Goal: Information Seeking & Learning: Learn about a topic

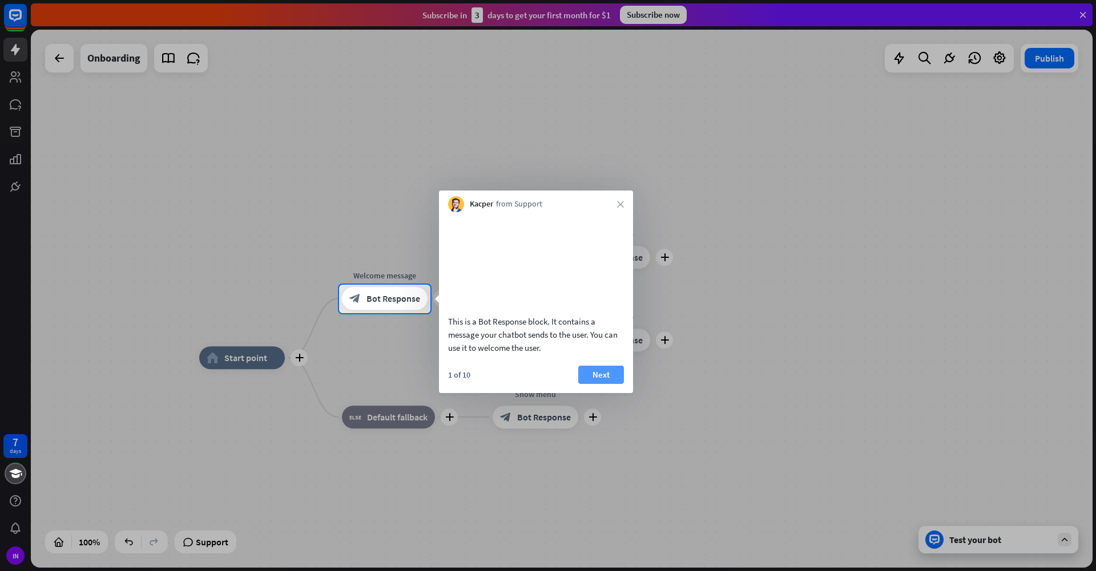
click at [597, 379] on div "This is a Bot Response block. It contains a message your chatbot sends to the u…" at bounding box center [536, 302] width 194 height 181
click at [597, 384] on button "Next" at bounding box center [601, 375] width 46 height 18
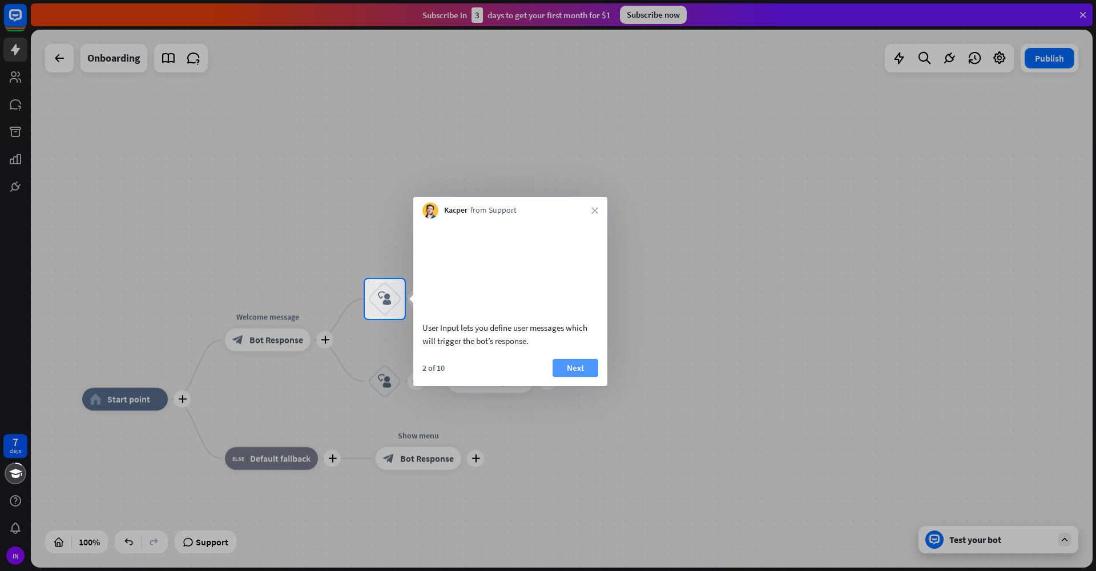
click at [573, 377] on button "Next" at bounding box center [575, 368] width 46 height 18
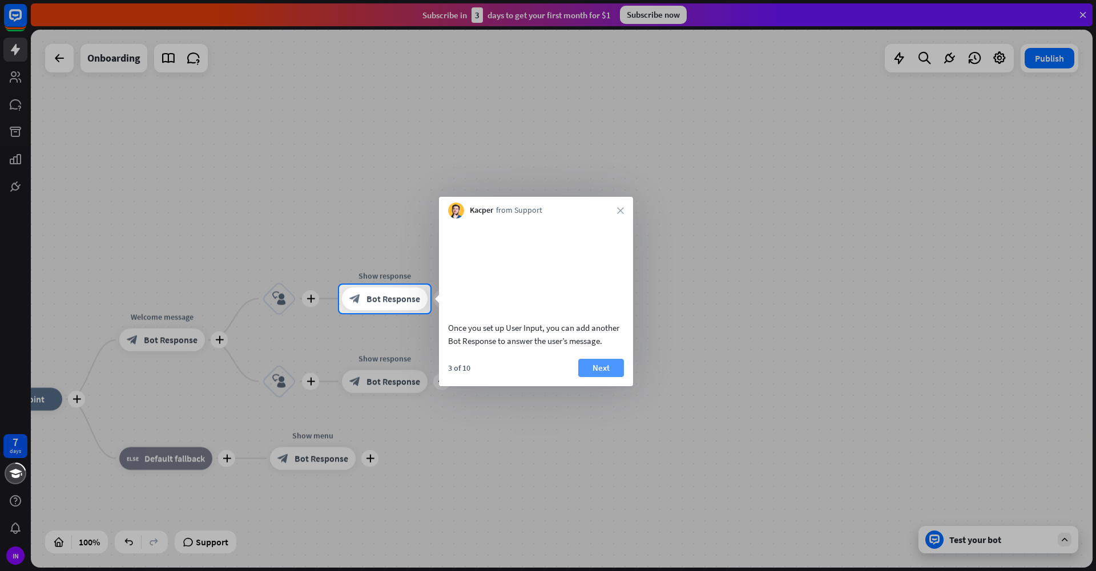
click at [606, 377] on button "Next" at bounding box center [601, 368] width 46 height 18
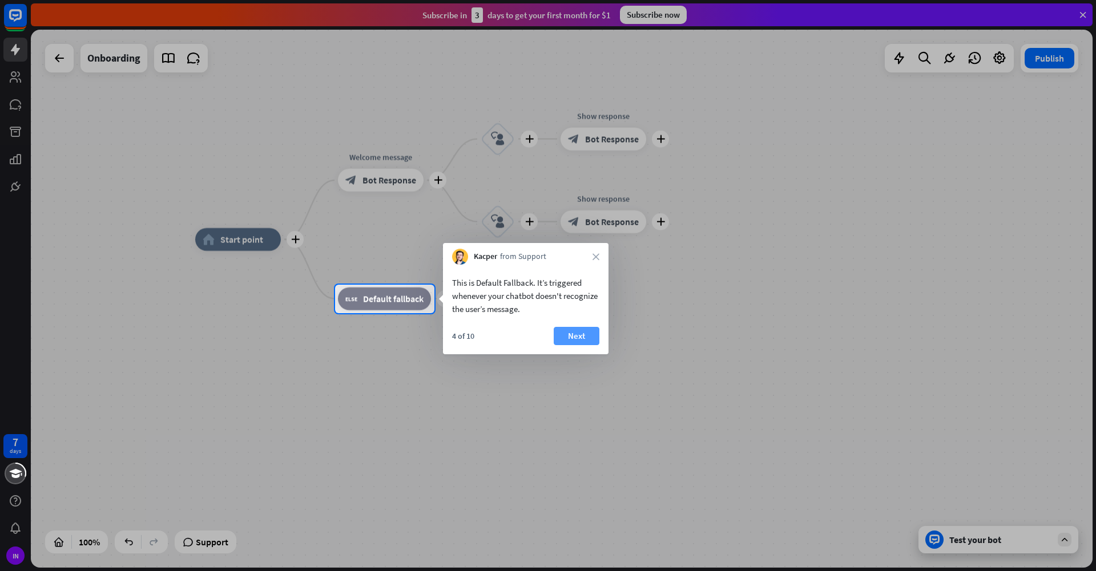
click at [583, 333] on button "Next" at bounding box center [577, 336] width 46 height 18
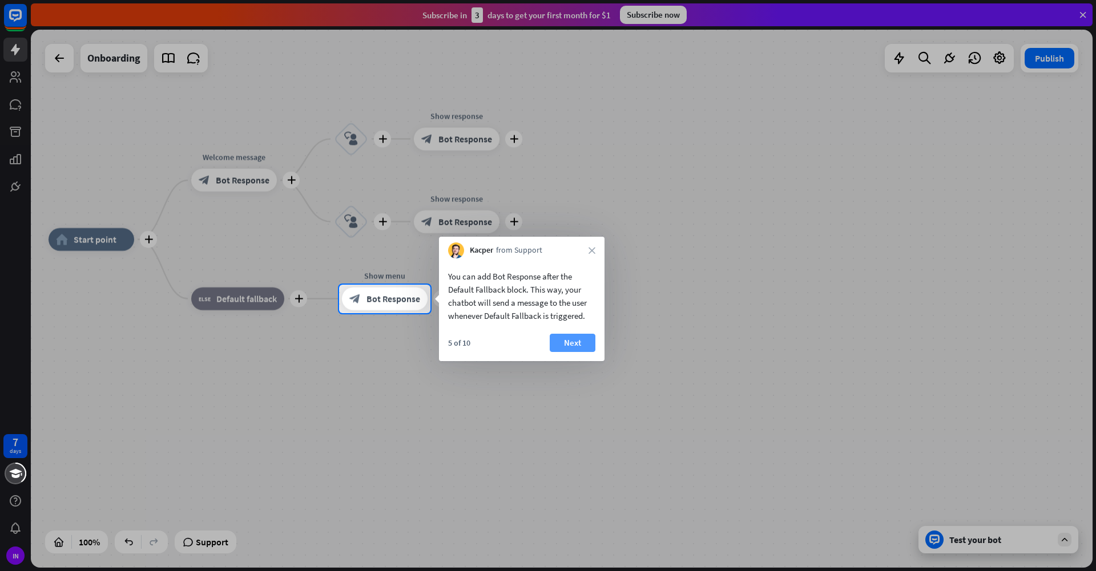
click at [585, 341] on button "Next" at bounding box center [573, 343] width 46 height 18
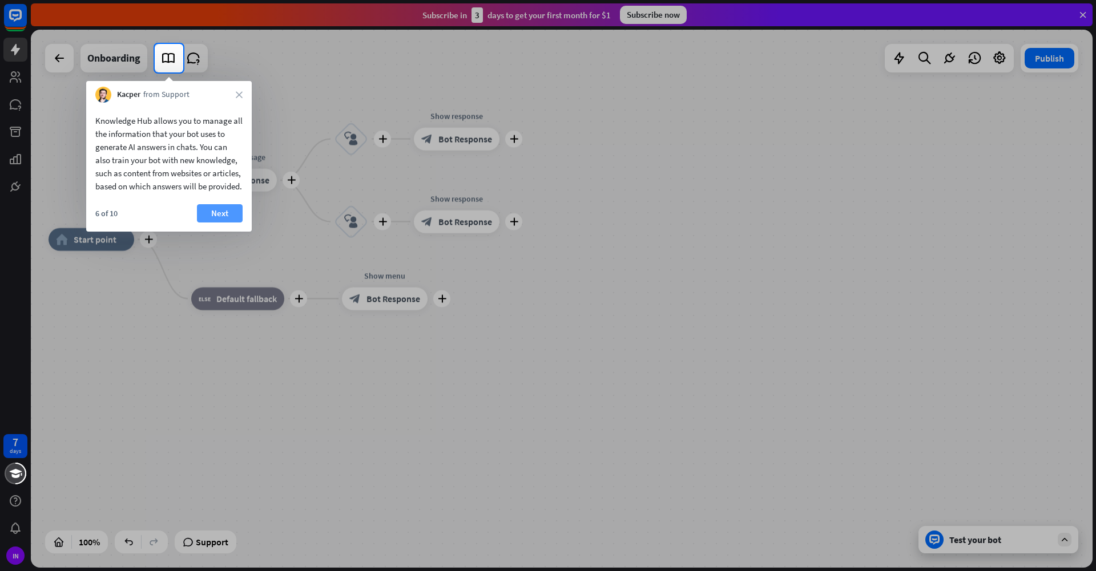
click at [221, 221] on button "Next" at bounding box center [220, 213] width 46 height 18
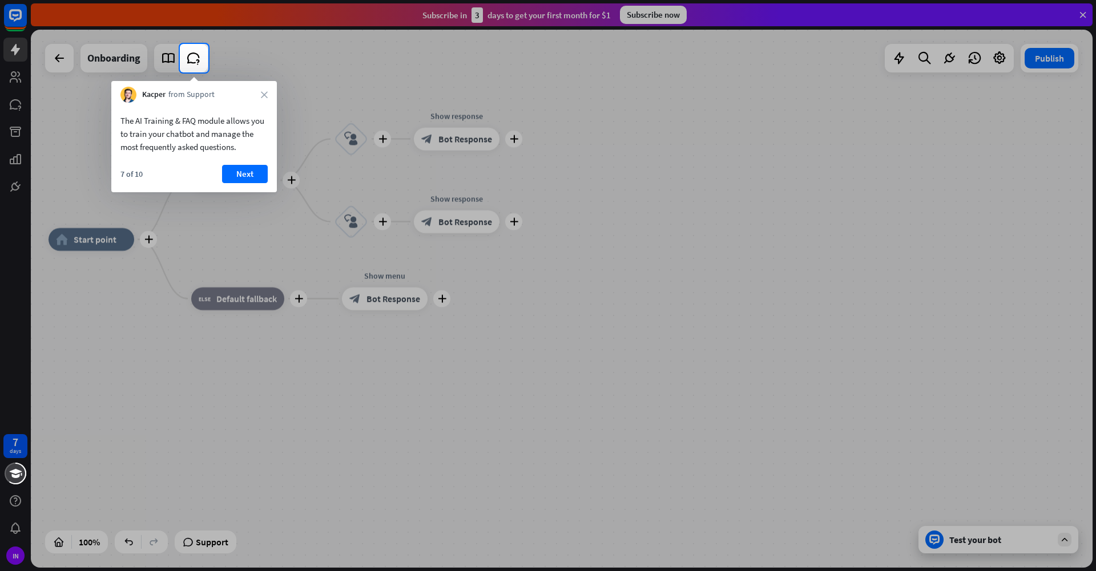
click at [242, 187] on div "7 of 10 Next" at bounding box center [193, 178] width 165 height 27
click at [248, 180] on button "Next" at bounding box center [245, 174] width 46 height 18
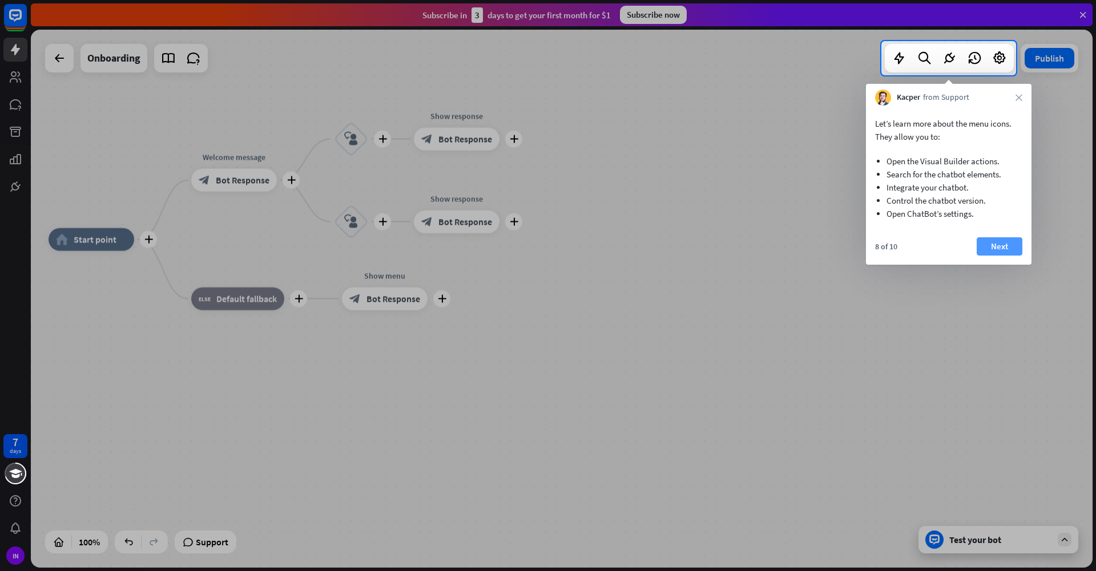
click at [988, 248] on button "Next" at bounding box center [999, 246] width 46 height 18
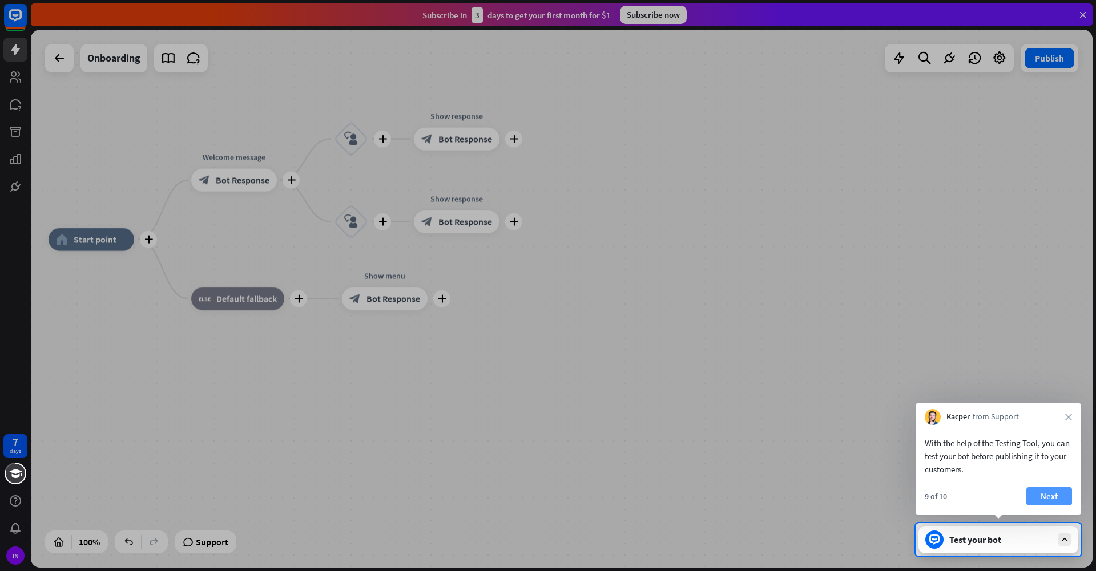
click at [1045, 496] on button "Next" at bounding box center [1049, 496] width 46 height 18
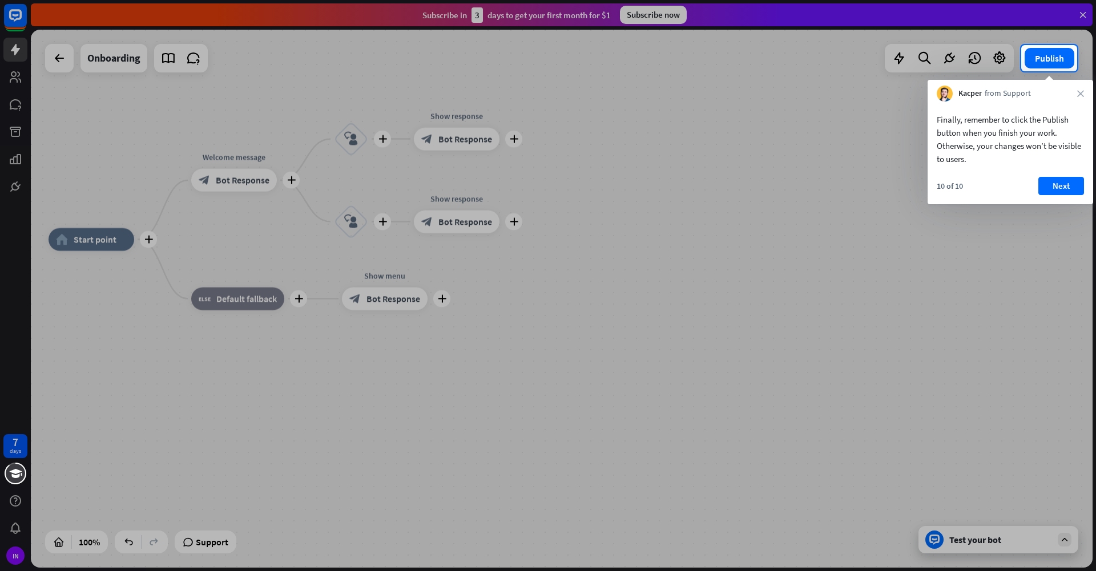
click at [1066, 171] on div "Finally, remember to click the Publish button when you finish your work. Otherw…" at bounding box center [1009, 137] width 165 height 70
drag, startPoint x: 1066, startPoint y: 176, endPoint x: 1064, endPoint y: 184, distance: 8.9
click at [1066, 179] on div "Finally, remember to click the Publish button when you finish your work. Otherw…" at bounding box center [1009, 153] width 165 height 103
click at [1064, 184] on button "Next" at bounding box center [1061, 186] width 46 height 18
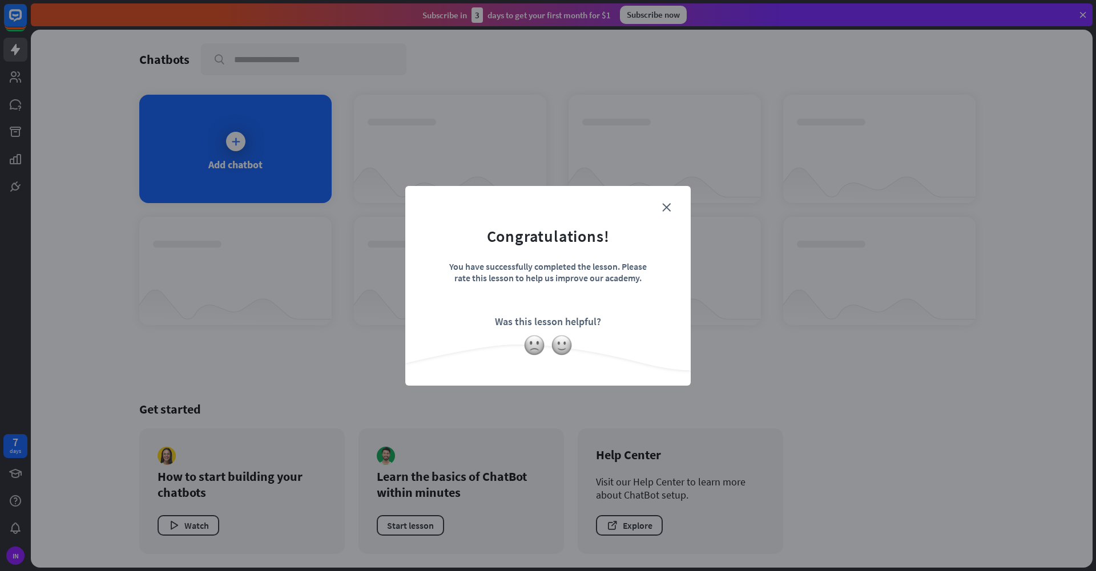
click at [670, 213] on form "Congratulations! You have successfully completed the lesson. Please rate this l…" at bounding box center [547, 268] width 257 height 136
click at [667, 208] on icon "close" at bounding box center [666, 207] width 9 height 9
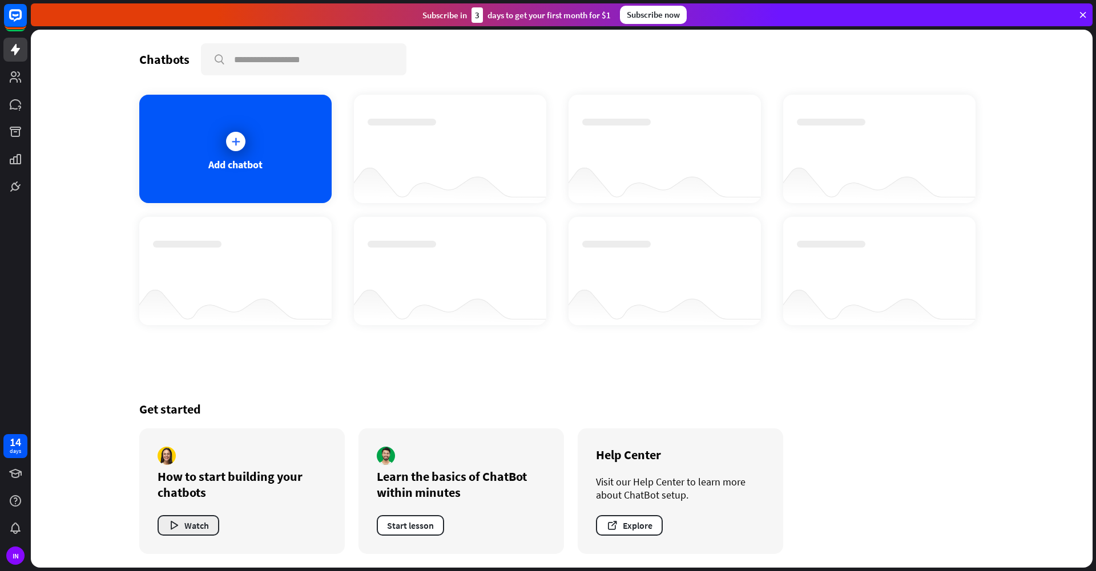
click at [207, 521] on button "Watch" at bounding box center [188, 525] width 62 height 21
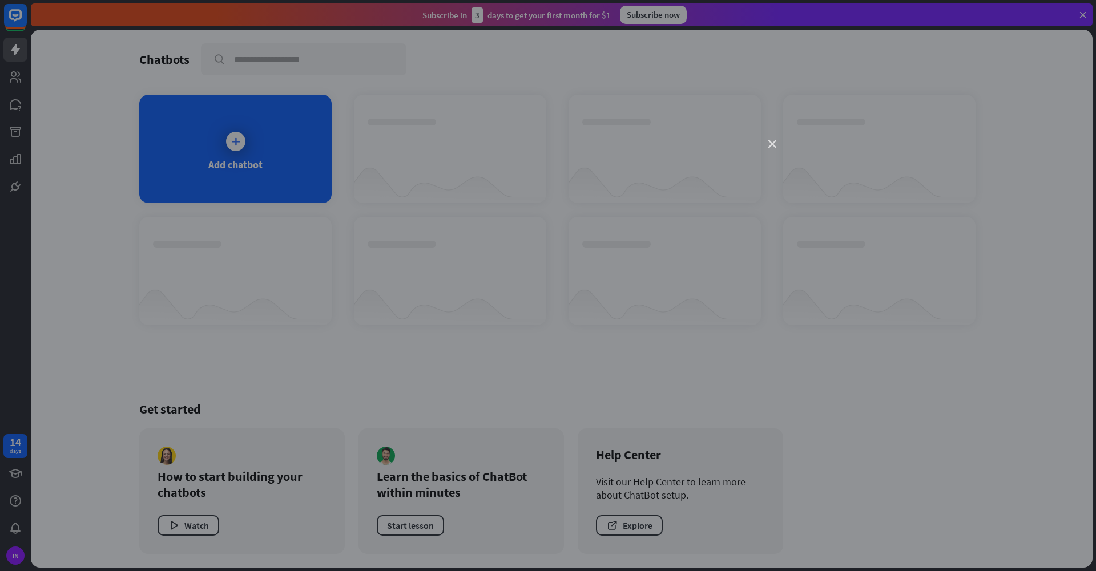
click at [769, 141] on icon "close" at bounding box center [772, 144] width 8 height 8
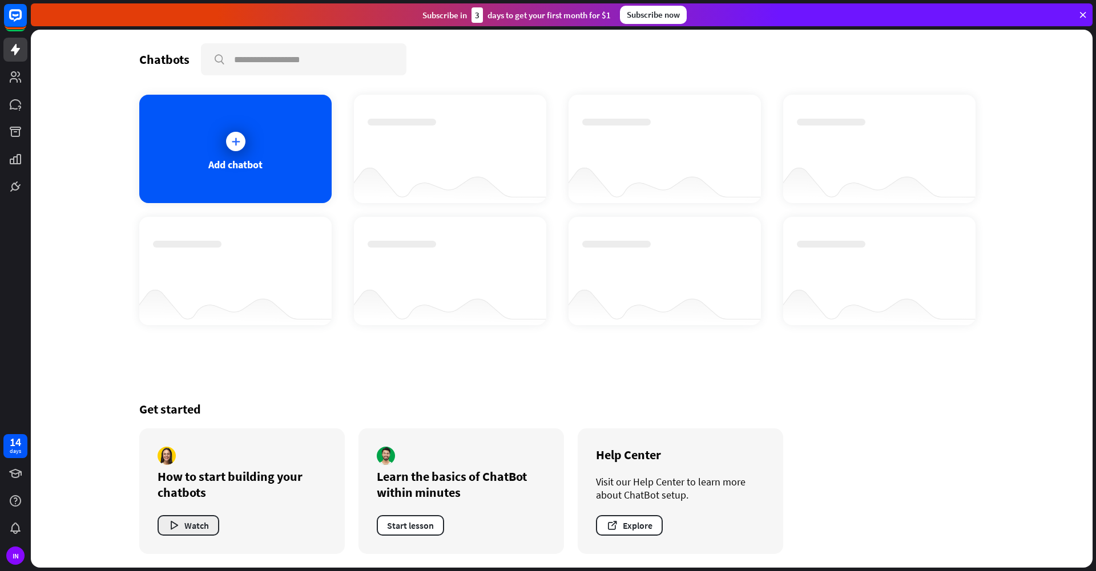
click at [191, 528] on button "Watch" at bounding box center [188, 525] width 62 height 21
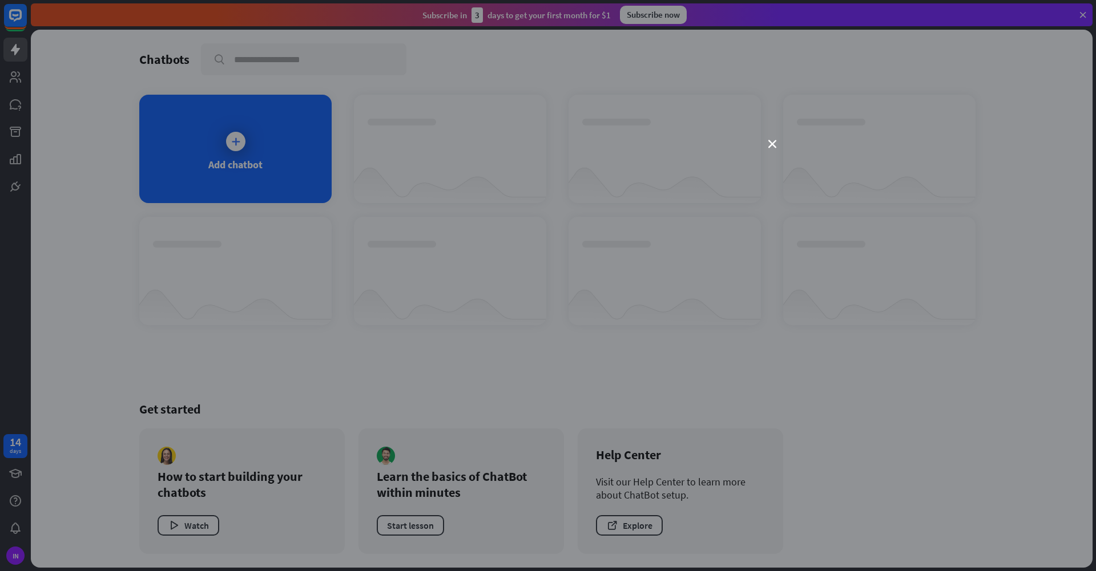
click at [528, 0] on div "close" at bounding box center [548, 285] width 1096 height 571
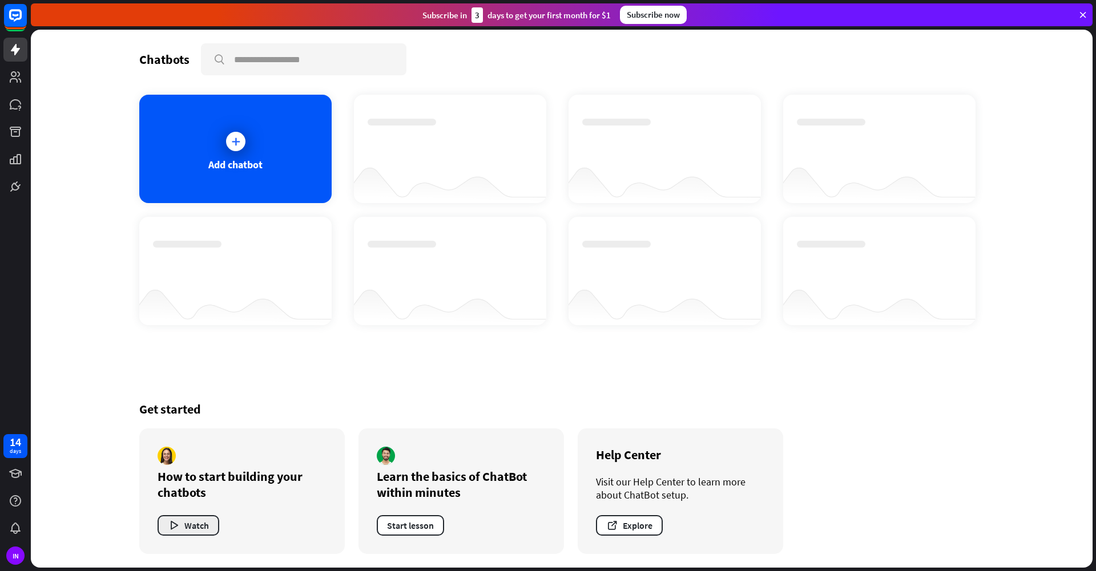
click at [200, 527] on button "Watch" at bounding box center [188, 525] width 62 height 21
